Goal: Task Accomplishment & Management: Complete application form

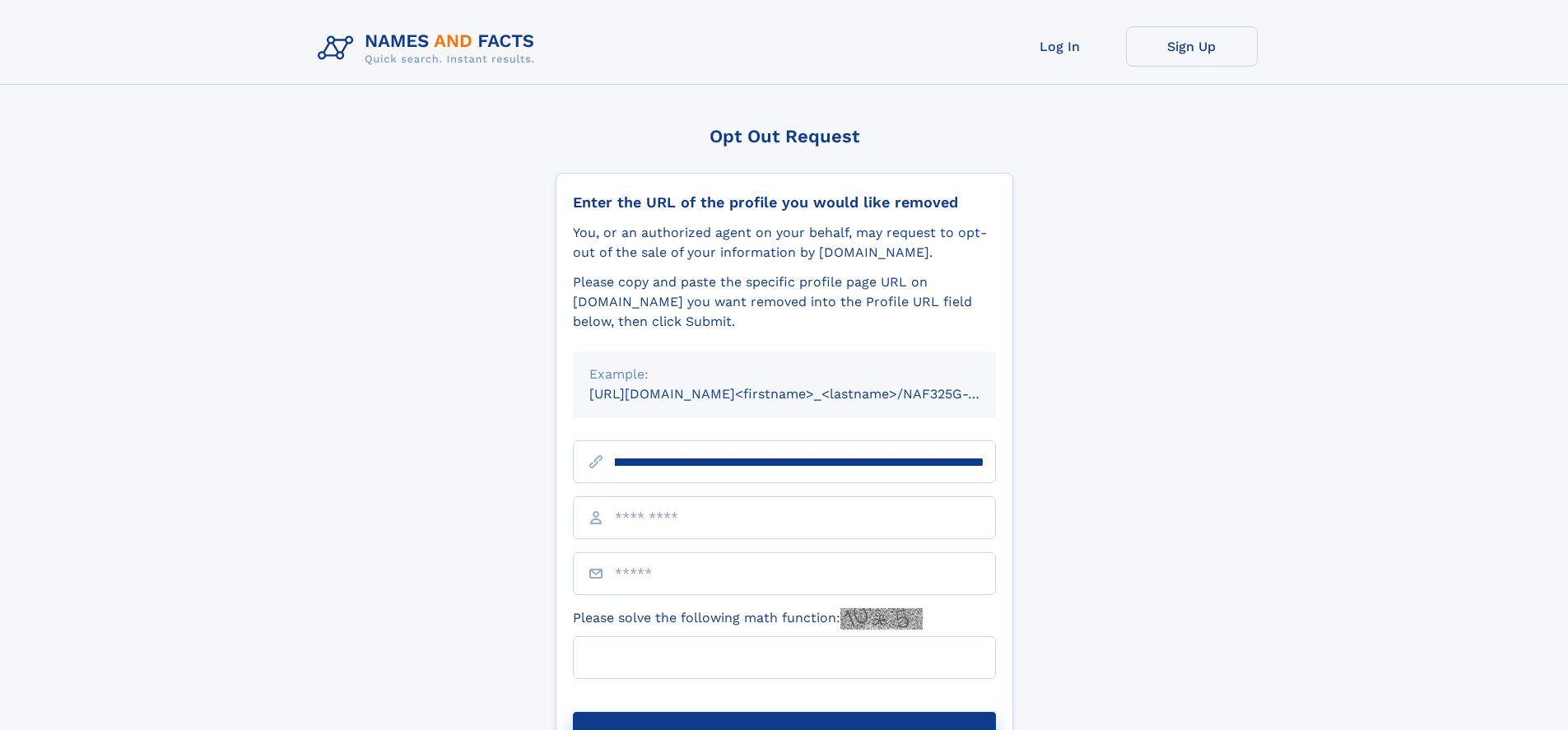
scroll to position [0, 198]
type input "**********"
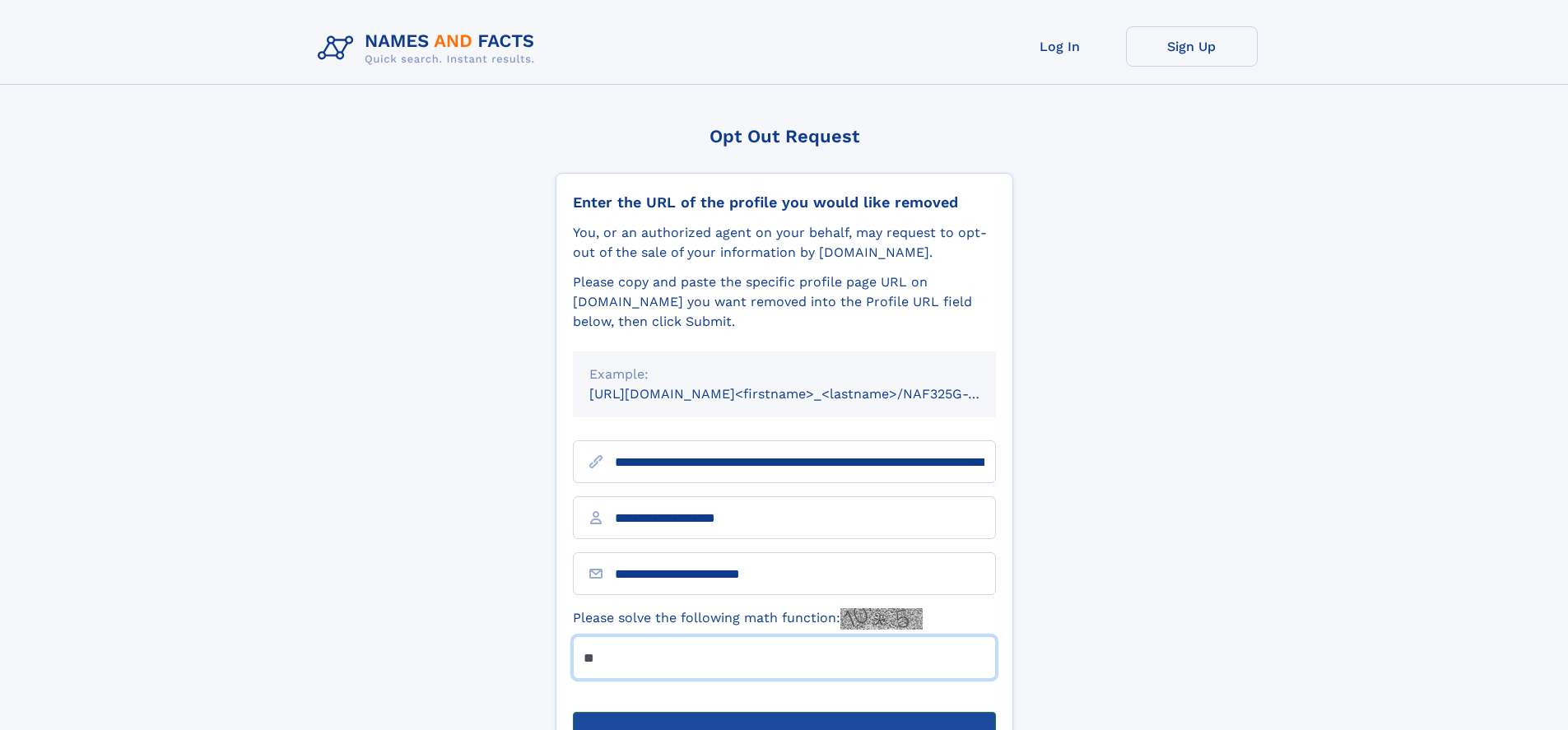
type input "**"
click at [784, 712] on button "Submit Opt Out Request" at bounding box center [784, 738] width 423 height 52
